Goal: Obtain resource: Download file/media

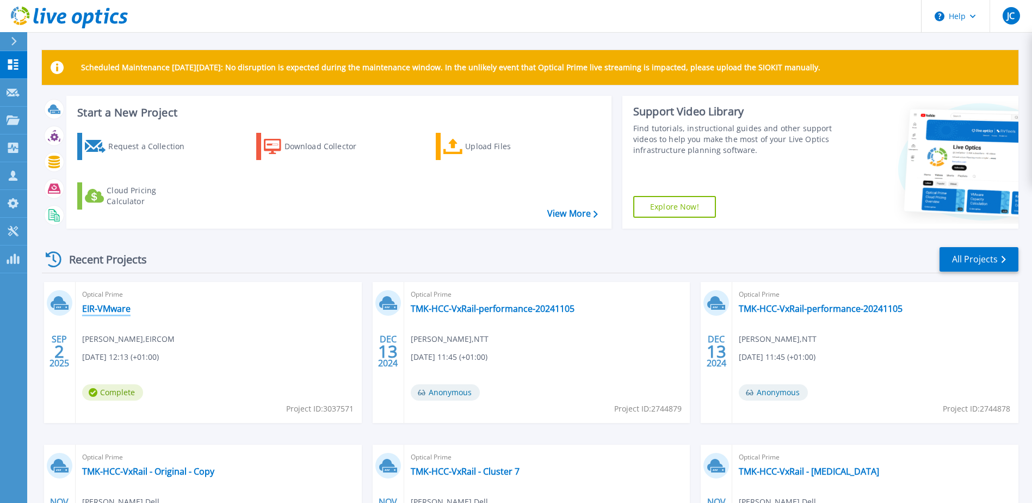
click at [106, 308] on link "EIR-VMware" at bounding box center [106, 308] width 48 height 11
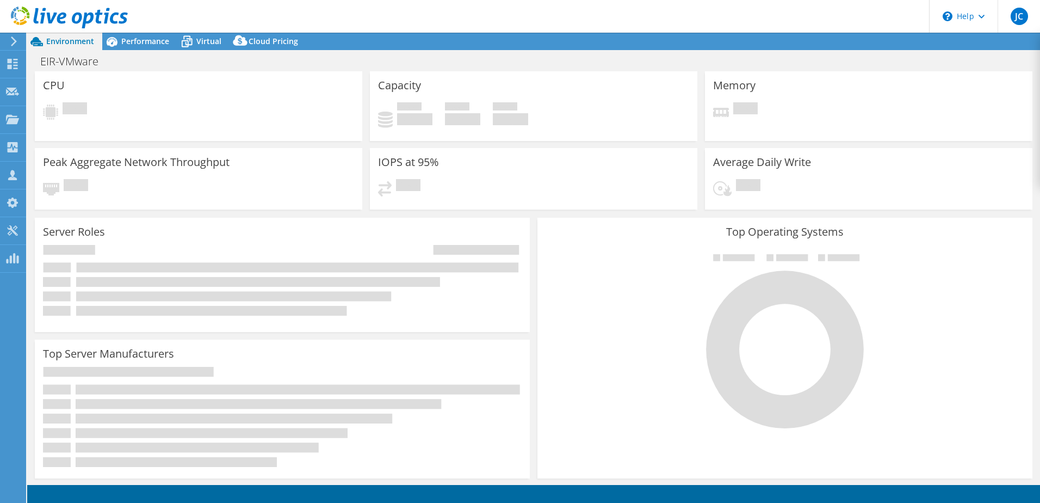
select select "USD"
select select "EULondon"
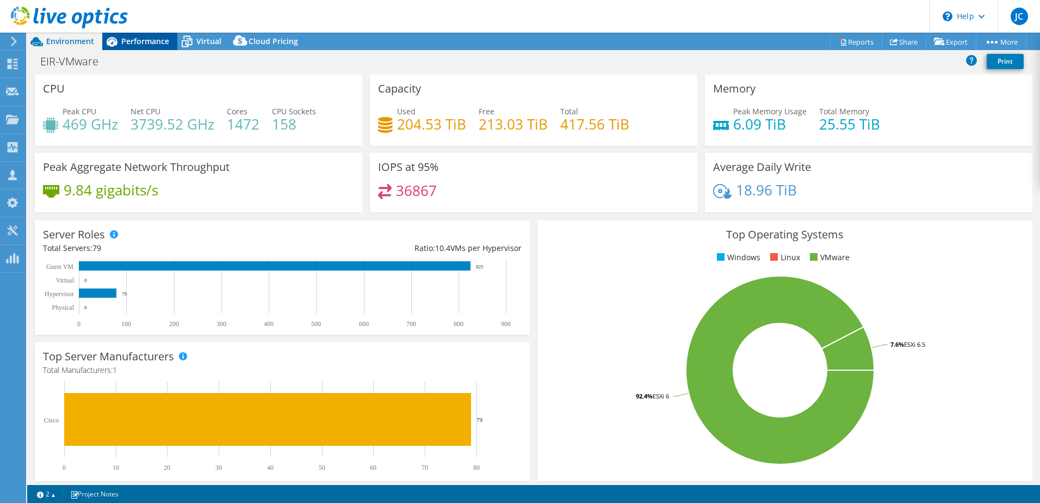
click at [136, 42] on span "Performance" at bounding box center [145, 41] width 48 height 10
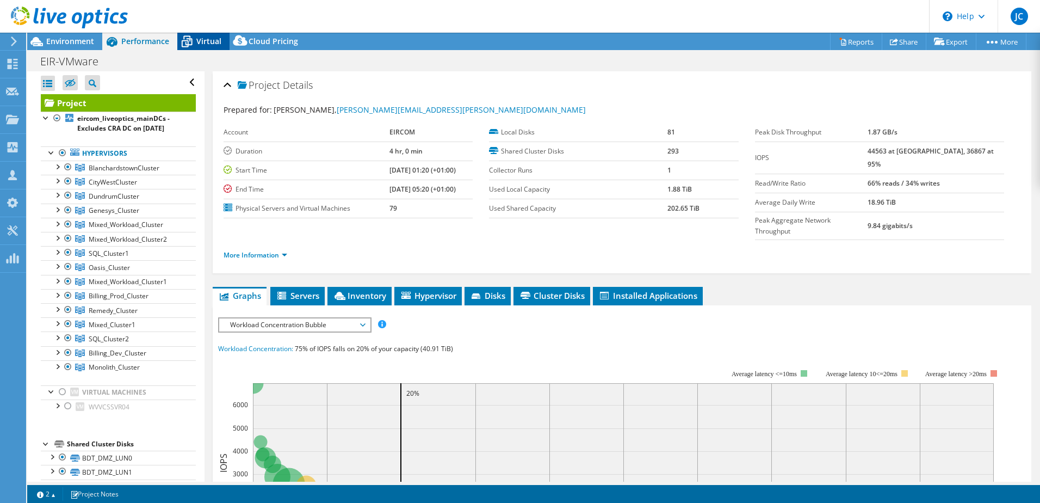
click at [203, 45] on span "Virtual" at bounding box center [208, 41] width 25 height 10
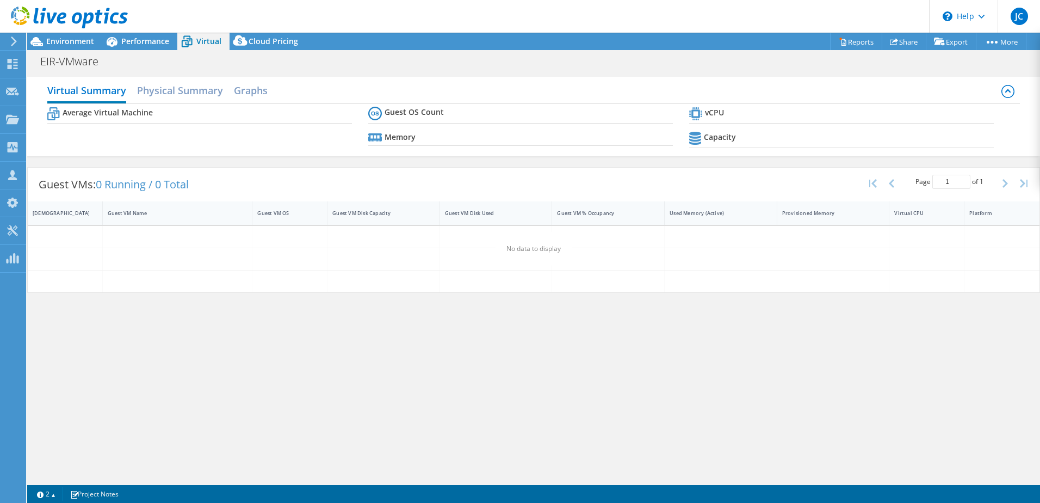
click at [147, 51] on div "EIR-VMware Print" at bounding box center [533, 61] width 1013 height 20
click at [148, 44] on span "Performance" at bounding box center [145, 41] width 48 height 10
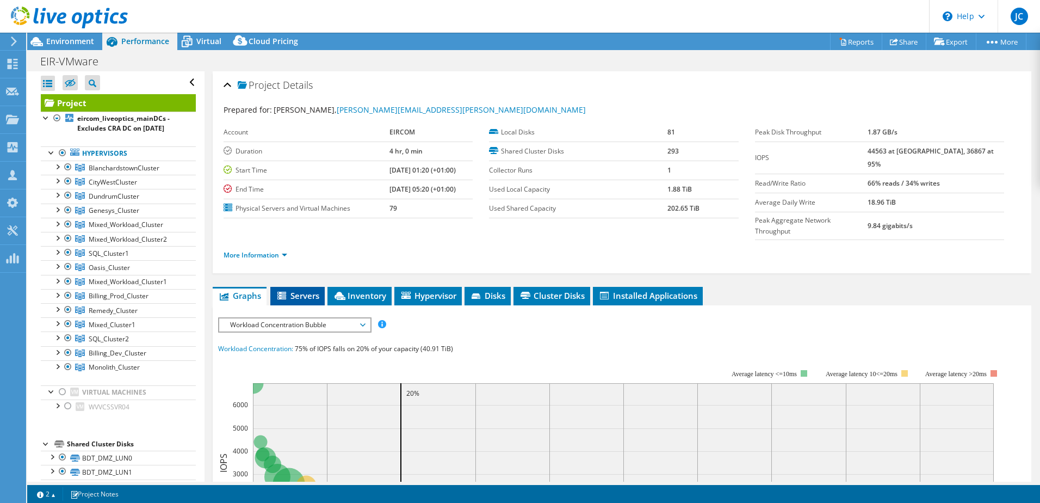
click at [297, 287] on li "Servers" at bounding box center [297, 296] width 54 height 18
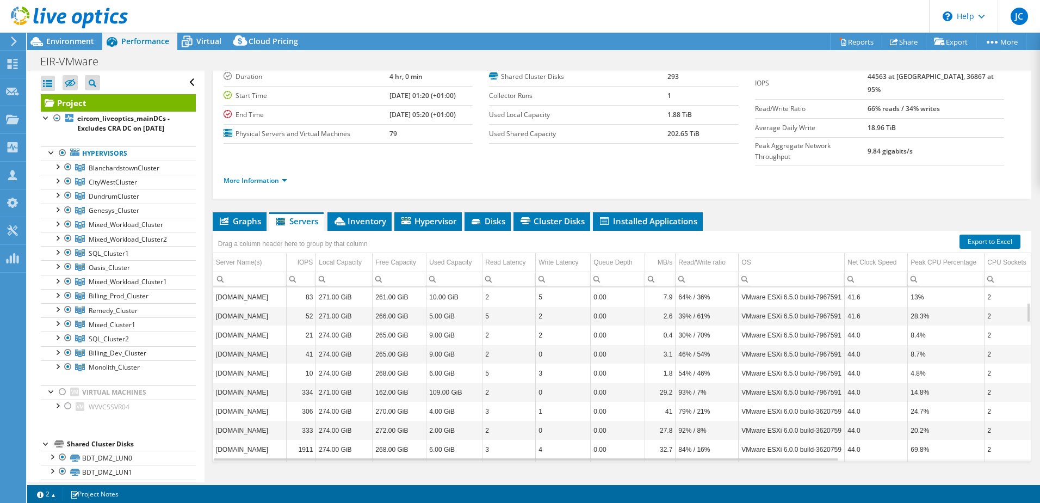
scroll to position [131, 0]
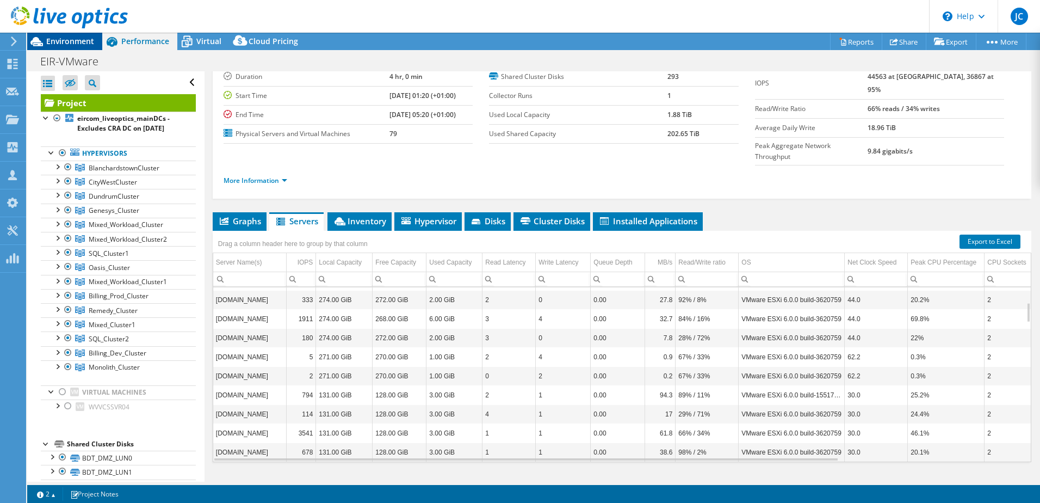
click at [65, 47] on div "Environment" at bounding box center [64, 41] width 75 height 17
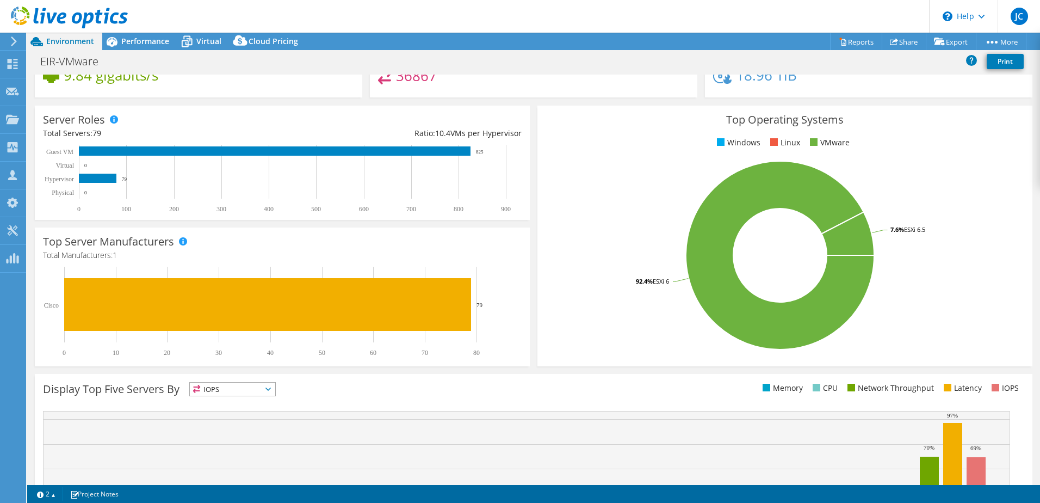
scroll to position [0, 0]
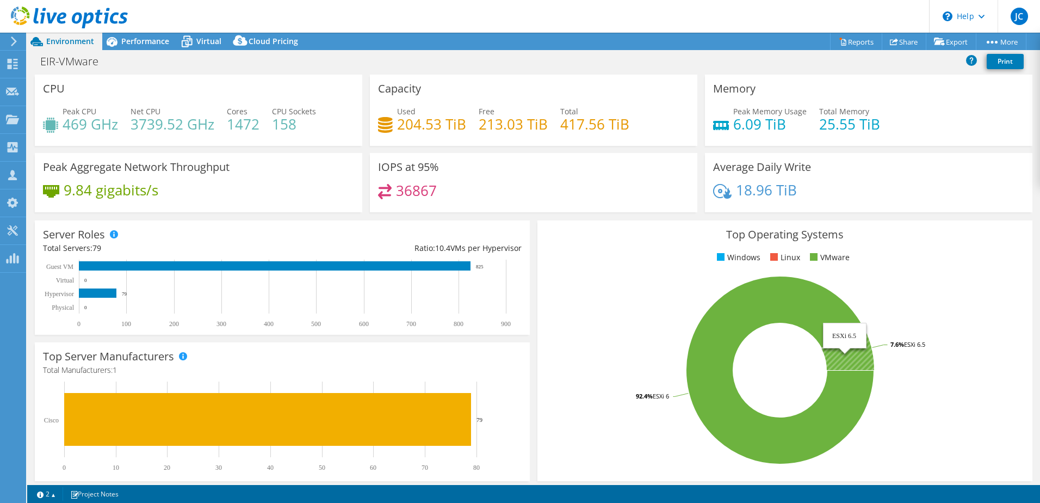
click at [858, 354] on icon at bounding box center [847, 347] width 53 height 43
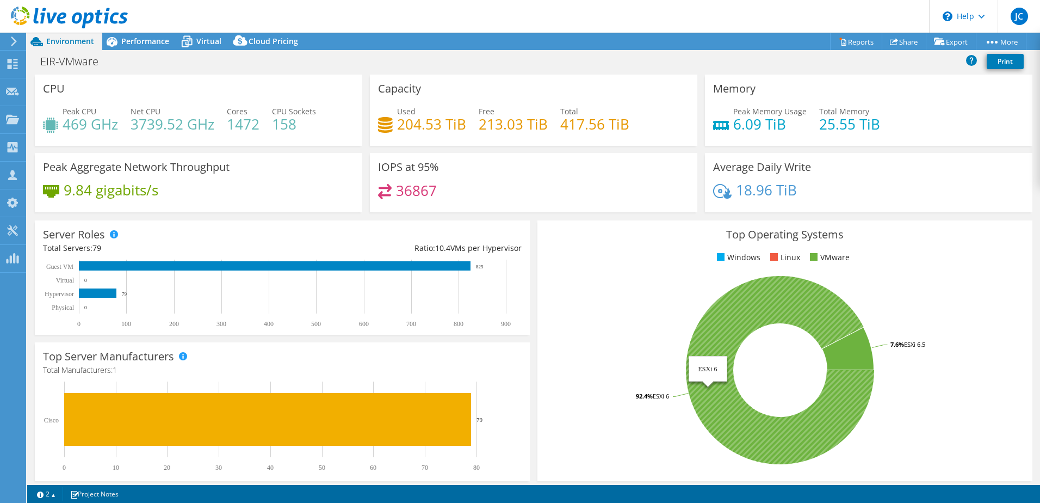
click at [762, 304] on icon at bounding box center [780, 370] width 188 height 188
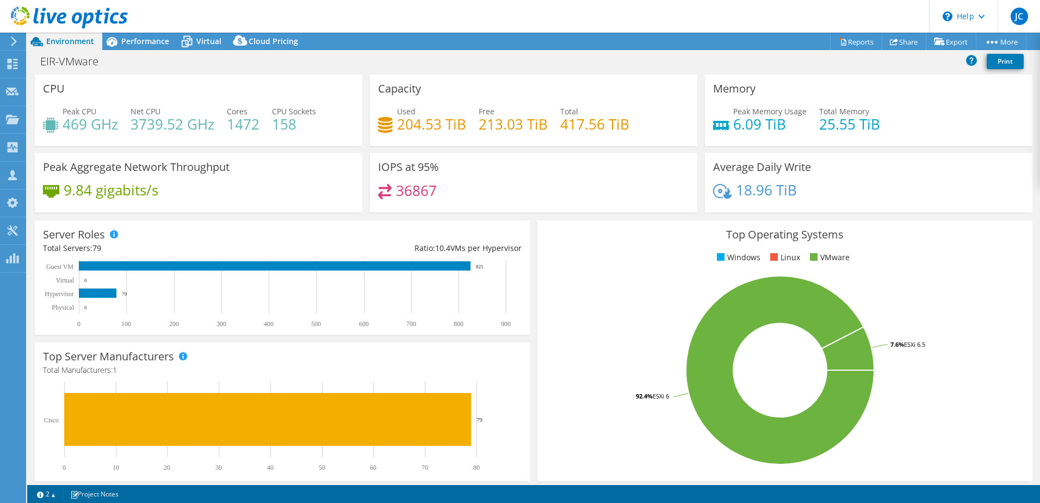
click at [766, 224] on div "Top Operating Systems Windows Linux VMware 92.4% ESXi 6 7.6% ESXi 6.5" at bounding box center [784, 350] width 495 height 261
click at [768, 239] on h3 "Top Operating Systems" at bounding box center [785, 234] width 479 height 12
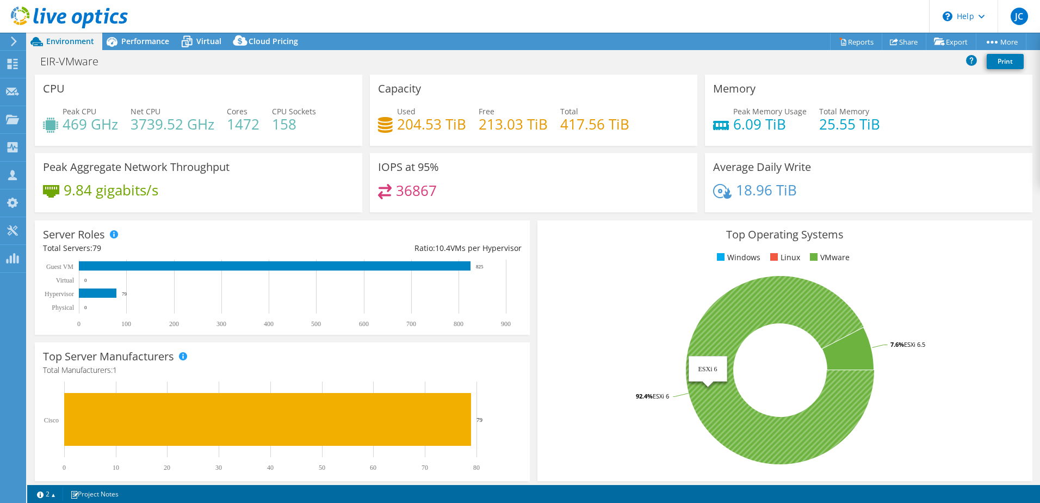
click at [821, 314] on icon at bounding box center [780, 370] width 188 height 188
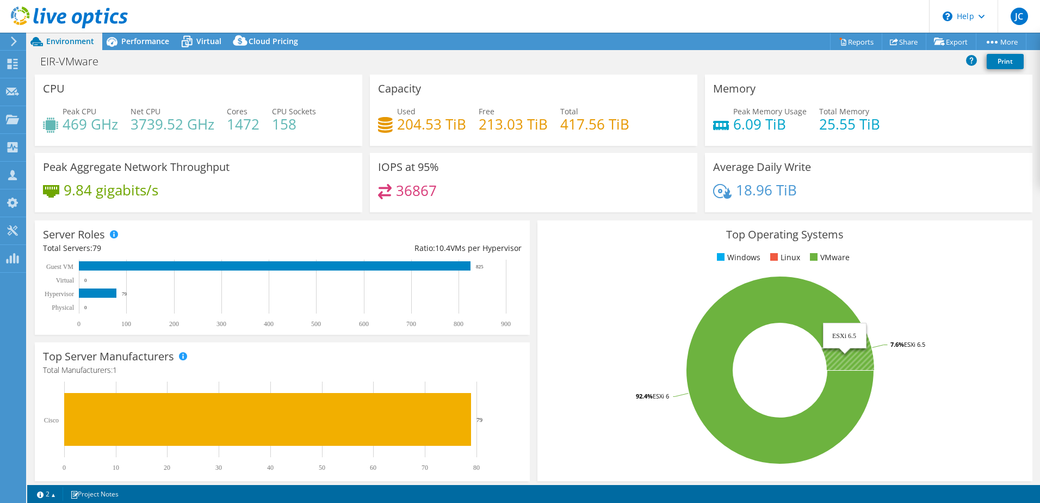
click at [844, 352] on icon at bounding box center [847, 347] width 53 height 43
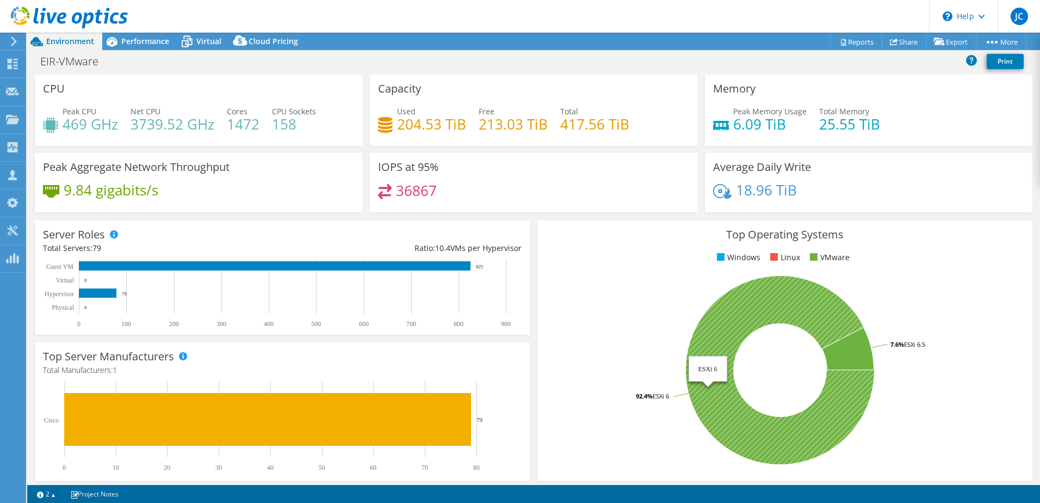
click at [796, 330] on rect at bounding box center [780, 370] width 469 height 190
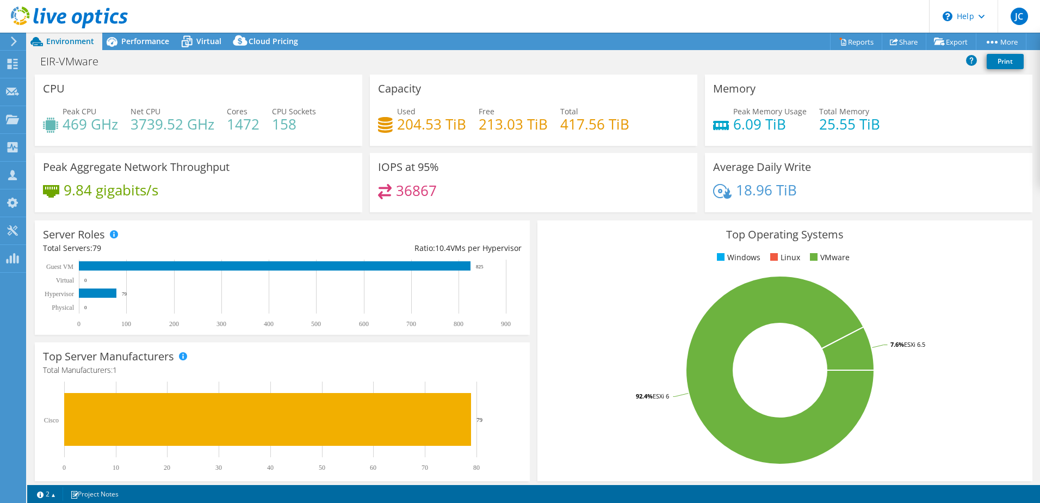
click at [796, 330] on rect at bounding box center [780, 370] width 469 height 190
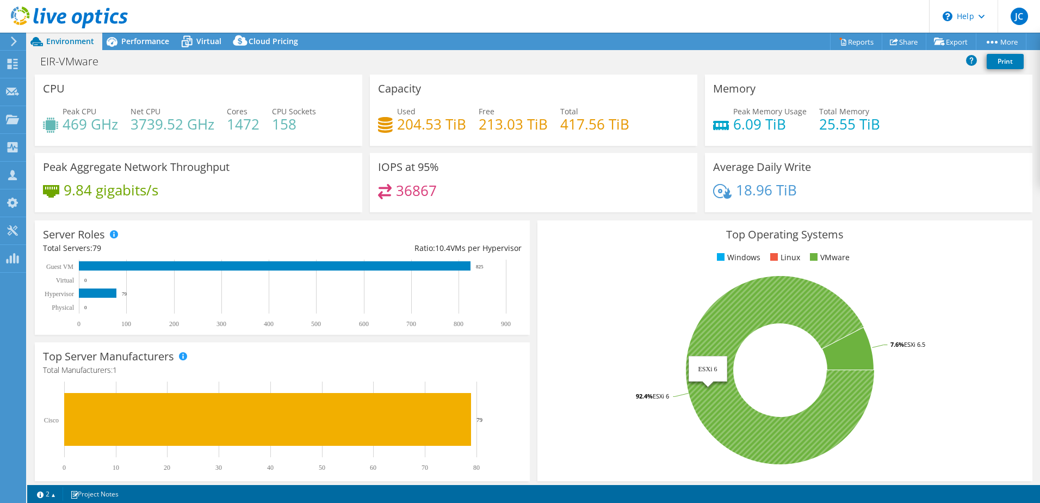
drag, startPoint x: 757, startPoint y: 313, endPoint x: 704, endPoint y: 325, distance: 54.1
click at [704, 325] on icon at bounding box center [780, 370] width 188 height 188
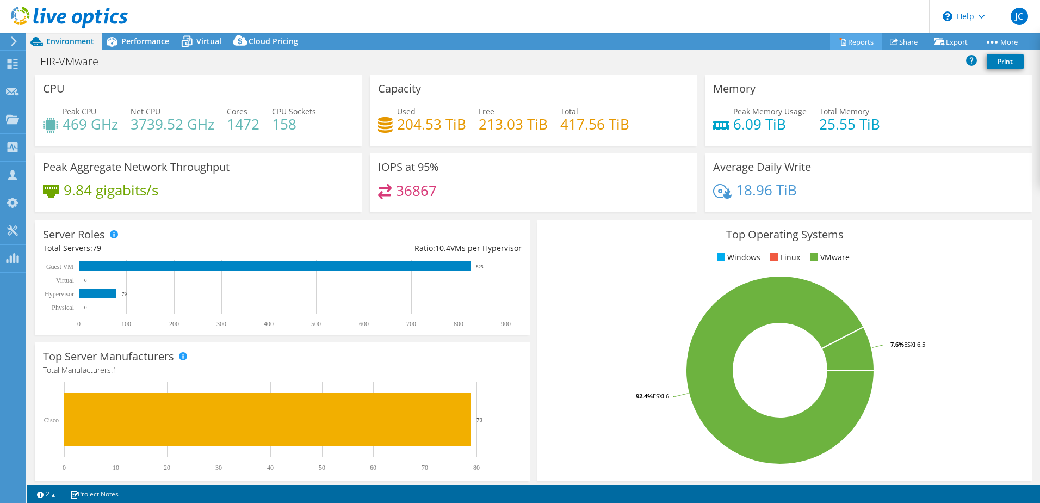
click at [851, 41] on link "Reports" at bounding box center [856, 41] width 52 height 17
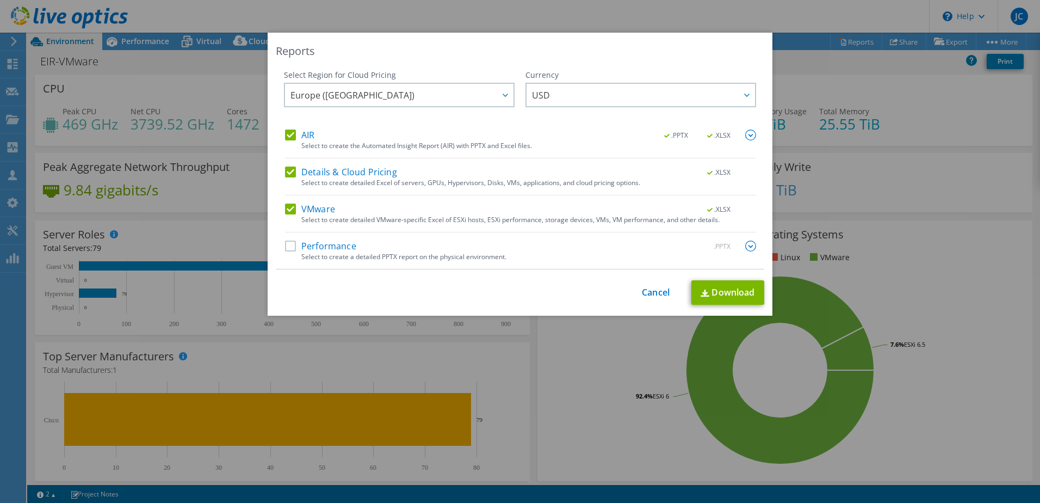
click at [289, 171] on label "Details & Cloud Pricing" at bounding box center [341, 171] width 112 height 11
click at [0, 0] on input "Details & Cloud Pricing" at bounding box center [0, 0] width 0 height 0
click at [292, 206] on label "VMware" at bounding box center [310, 208] width 50 height 11
click at [0, 0] on input "VMware" at bounding box center [0, 0] width 0 height 0
click at [750, 133] on img at bounding box center [750, 134] width 11 height 11
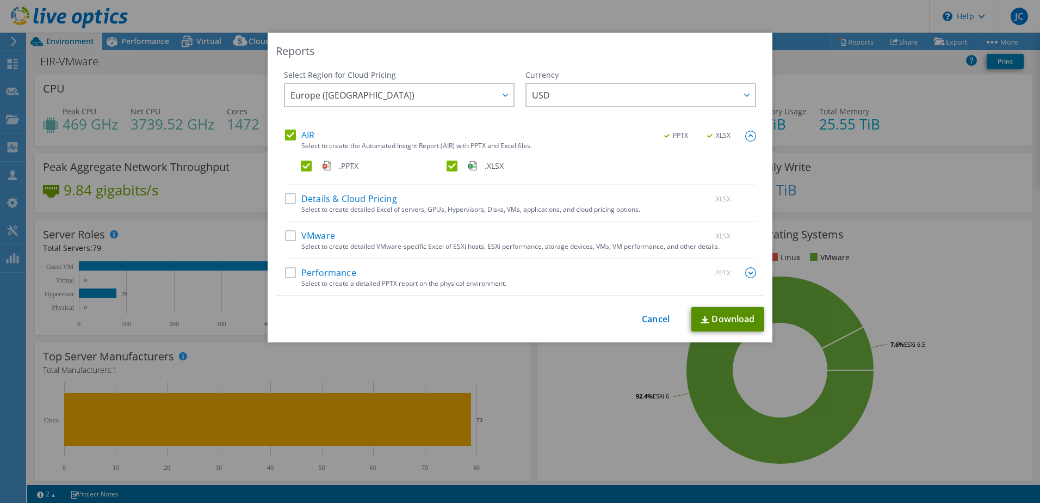
click at [714, 319] on link "Download" at bounding box center [727, 319] width 73 height 24
click at [820, 50] on div "Reports Select Region for Cloud Pricing Asia Pacific ([GEOGRAPHIC_DATA]) [GEOGR…" at bounding box center [520, 251] width 1040 height 437
